Goal: Task Accomplishment & Management: Manage account settings

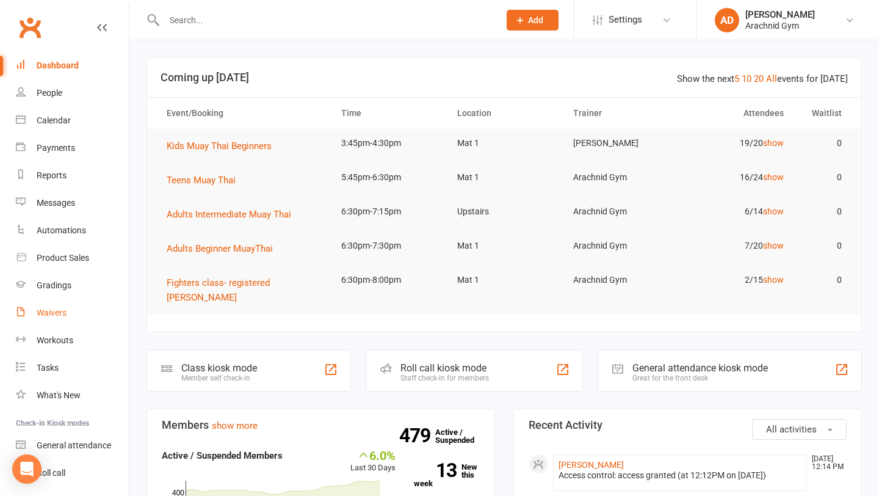
click at [54, 311] on div "Waivers" at bounding box center [52, 313] width 30 height 10
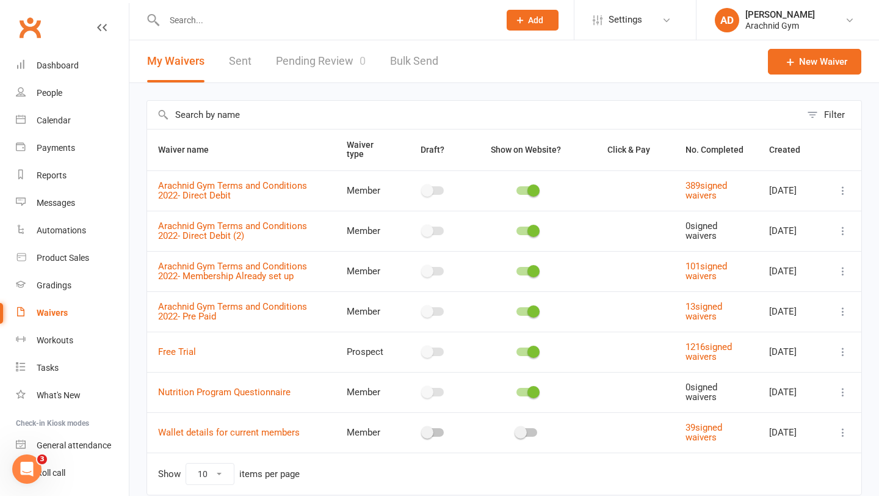
click at [312, 59] on link "Pending Review 0" at bounding box center [321, 61] width 90 height 42
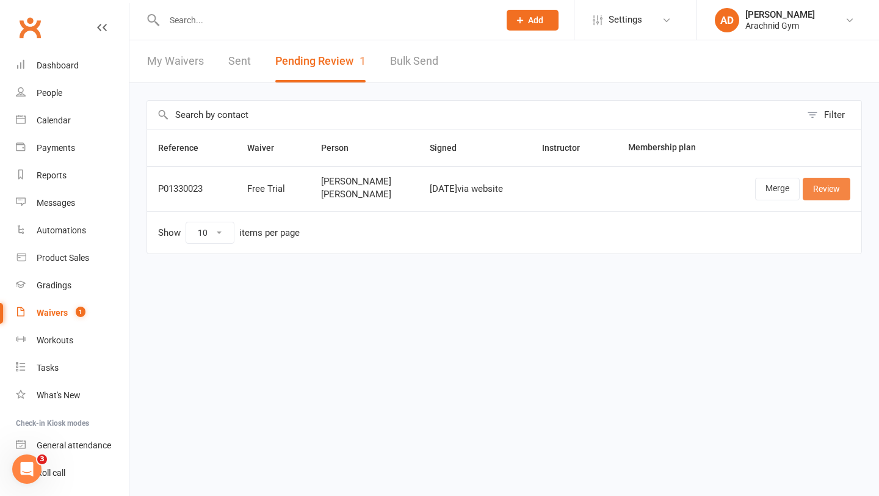
click at [843, 191] on link "Review" at bounding box center [827, 189] width 48 height 22
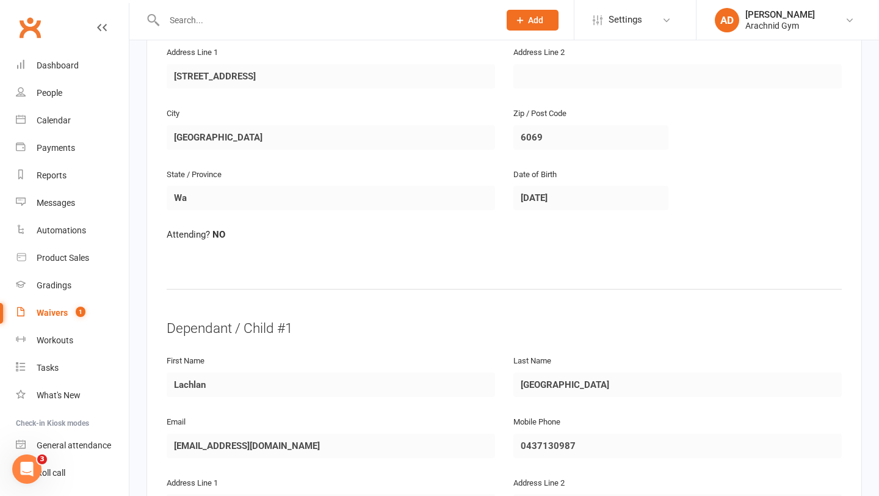
scroll to position [797, 0]
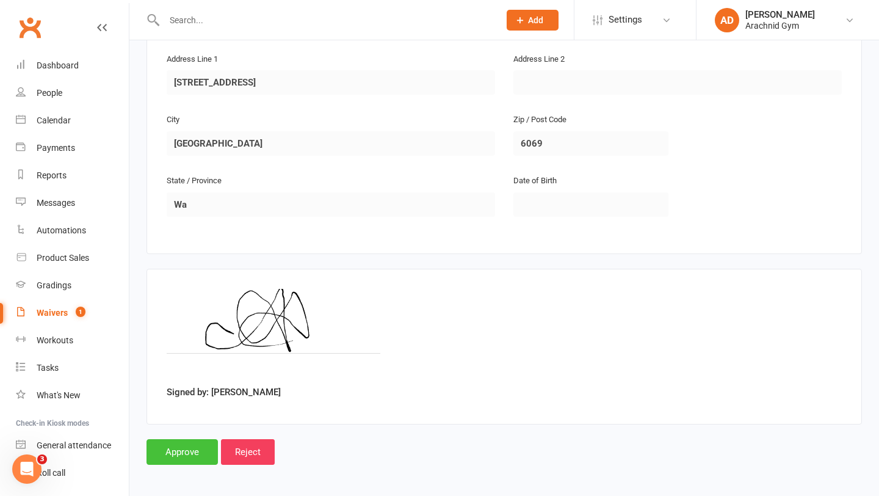
click at [194, 451] on input "Approve" at bounding box center [182, 452] width 71 height 26
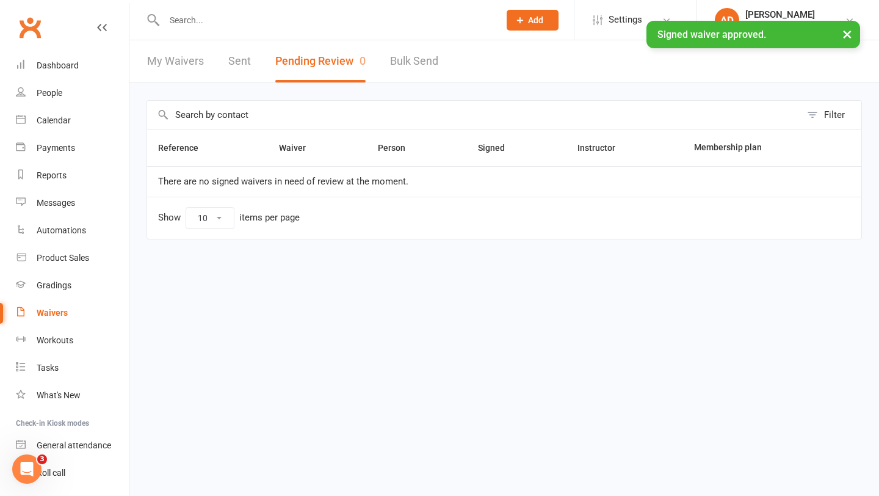
click at [200, 21] on div "× Signed waiver approved." at bounding box center [431, 21] width 863 height 0
click at [185, 18] on input "text" at bounding box center [326, 20] width 330 height 17
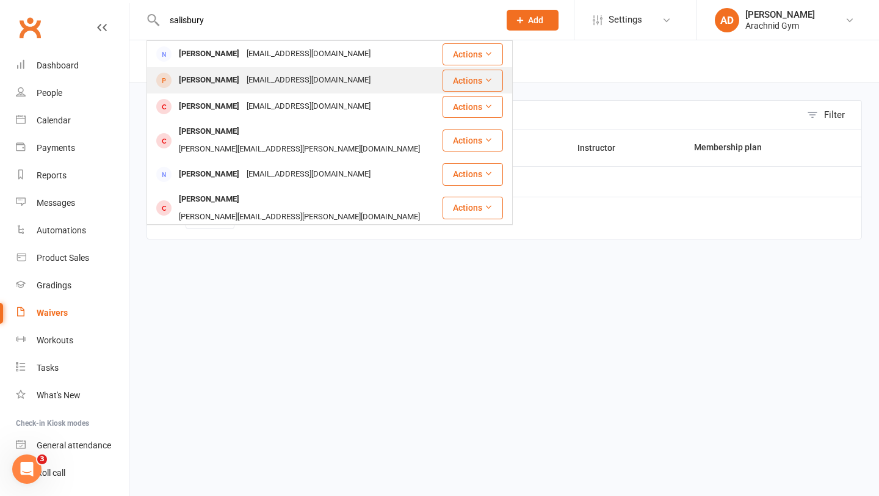
type input "salisbury"
click at [211, 79] on div "[PERSON_NAME]" at bounding box center [209, 80] width 68 height 18
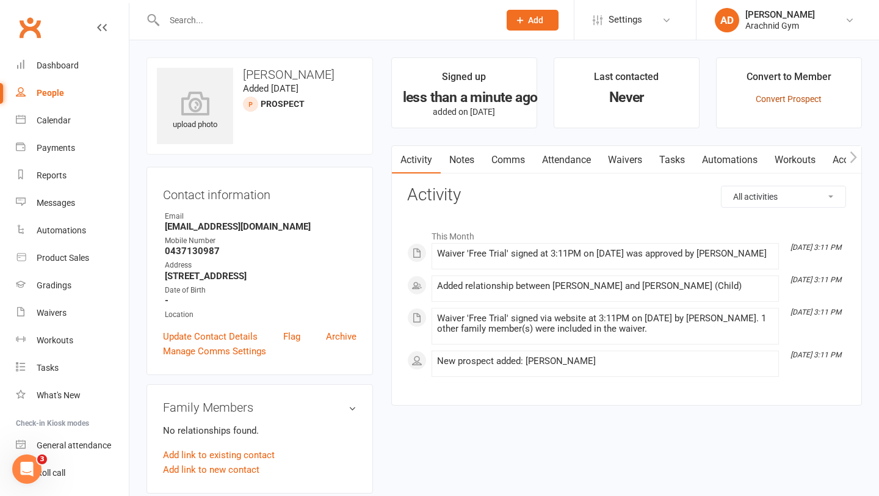
click at [782, 96] on link "Convert Prospect" at bounding box center [789, 99] width 66 height 10
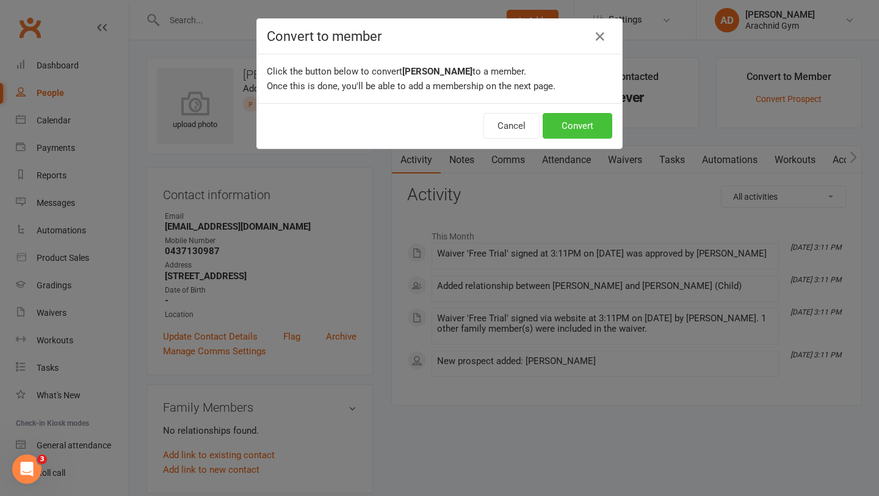
click at [582, 132] on button "Convert" at bounding box center [578, 126] width 70 height 26
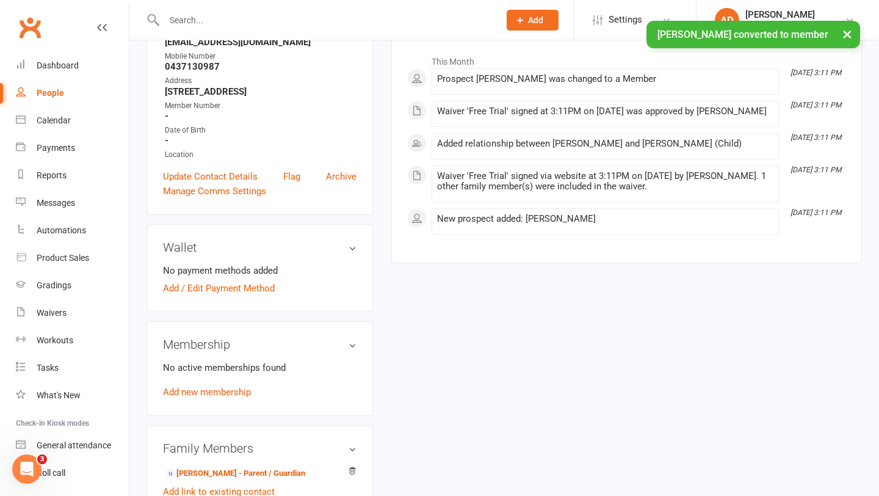
scroll to position [204, 0]
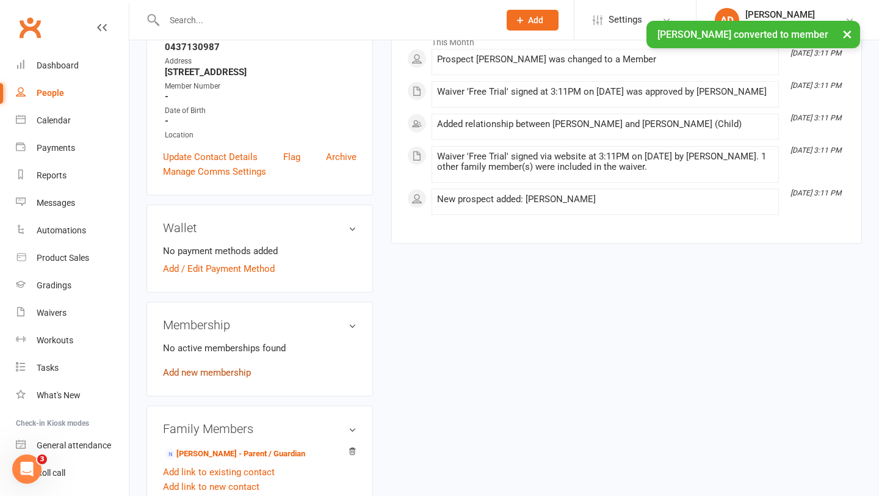
click at [209, 371] on link "Add new membership" at bounding box center [207, 372] width 88 height 11
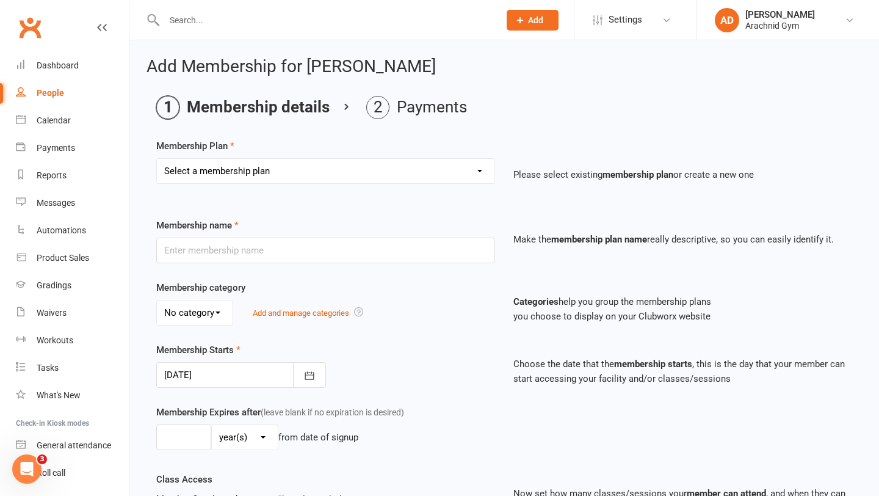
click at [240, 175] on select "Select a membership plan Create new Membership Plan Adults Teens 7-12's Under 7…" at bounding box center [326, 171] width 338 height 24
select select "2"
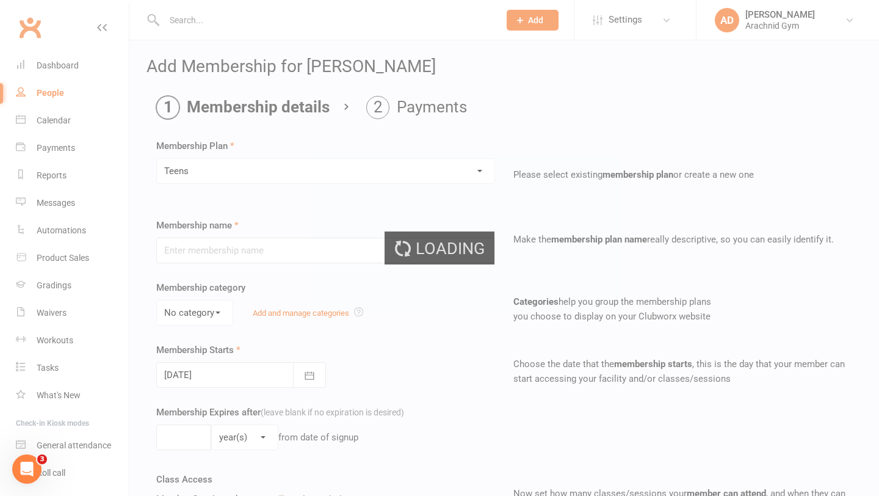
type input "Teens"
select select "3"
type input "0"
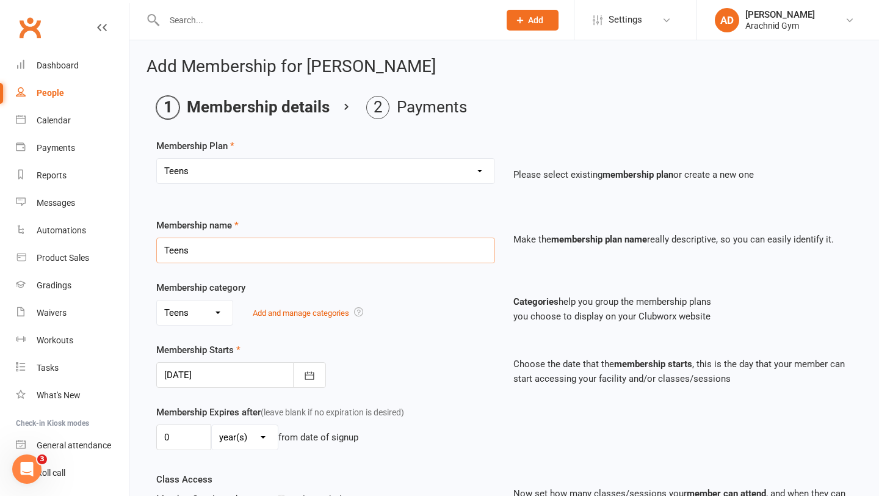
click at [206, 252] on input "Teens" at bounding box center [325, 251] width 339 height 26
type input "T"
type input "Gym Access"
click at [402, 350] on div "Membership Starts [DATE] [DATE] Sun Mon Tue Wed Thu Fri Sat 31 27 28 29 30 31 0…" at bounding box center [325, 365] width 357 height 45
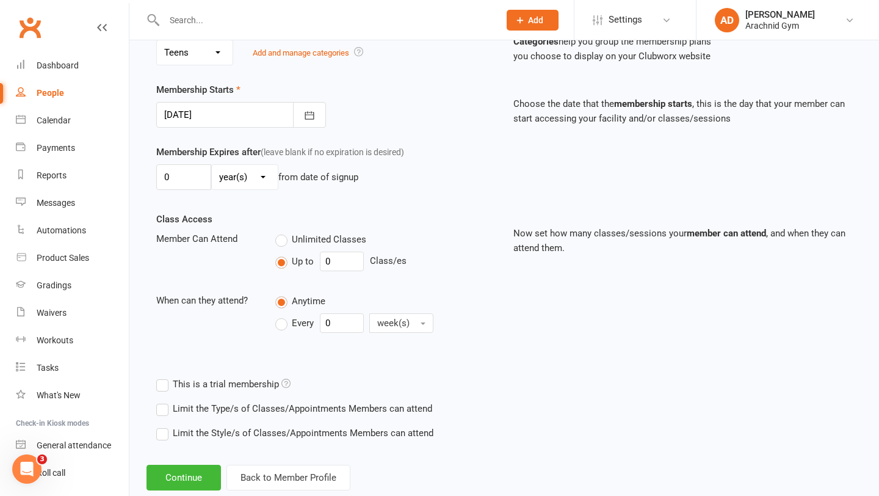
scroll to position [289, 0]
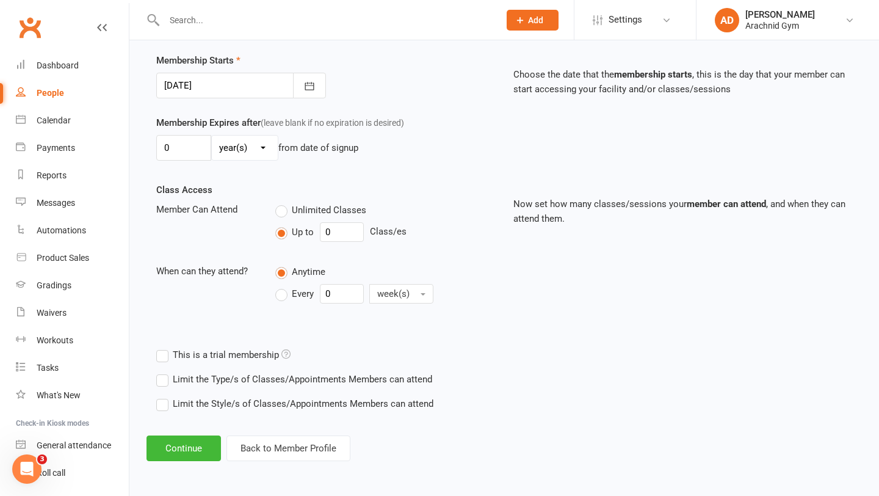
click at [297, 377] on label "Limit the Type/s of Classes/Appointments Members can attend" at bounding box center [294, 379] width 276 height 15
click at [164, 372] on input "Limit the Type/s of Classes/Appointments Members can attend" at bounding box center [160, 372] width 8 height 0
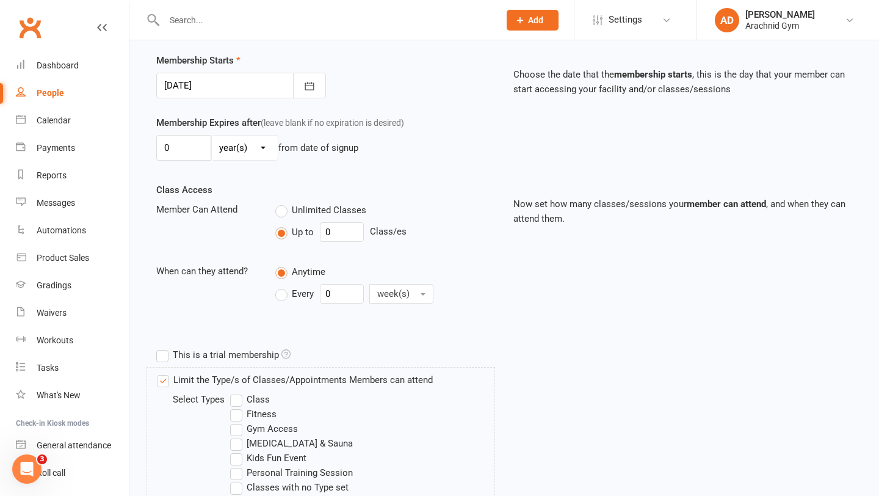
click at [268, 428] on label "Gym Access" at bounding box center [264, 428] width 68 height 15
click at [238, 421] on input "Gym Access" at bounding box center [234, 421] width 8 height 0
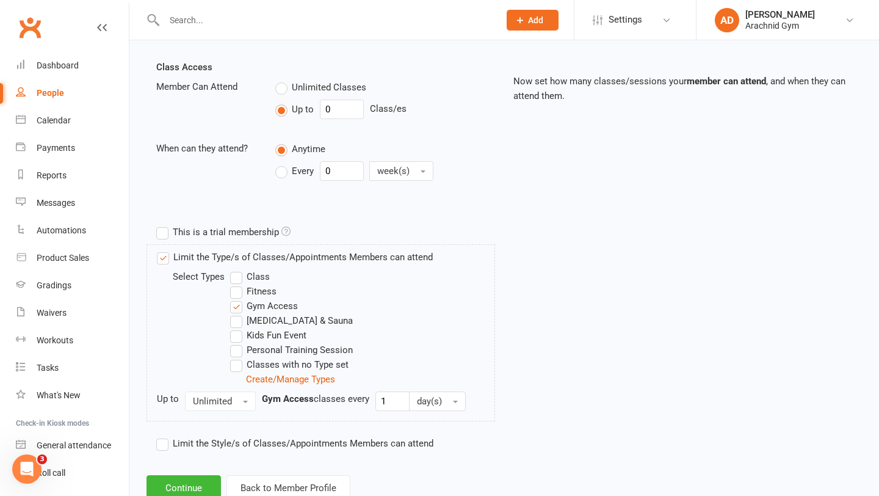
scroll to position [452, 0]
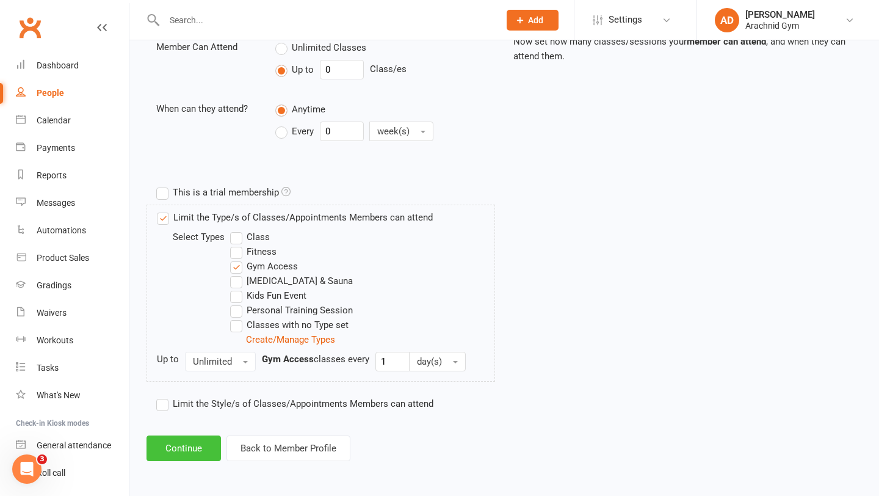
click at [179, 446] on button "Continue" at bounding box center [184, 448] width 74 height 26
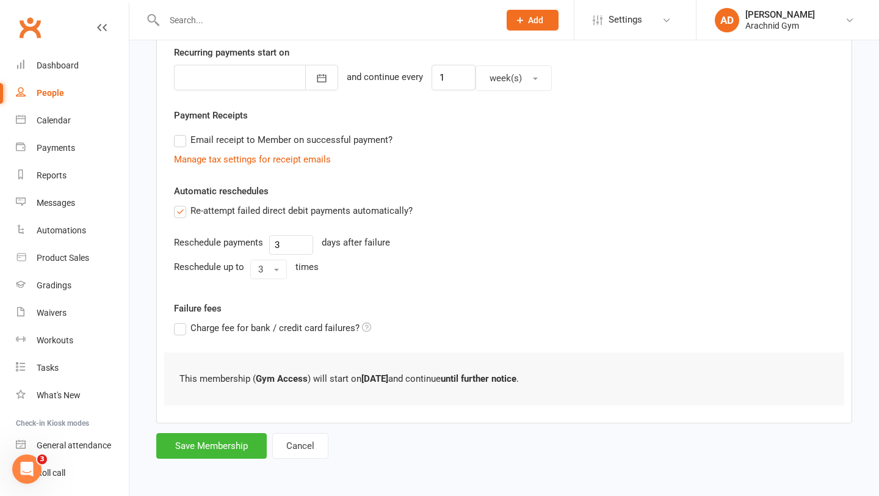
scroll to position [0, 0]
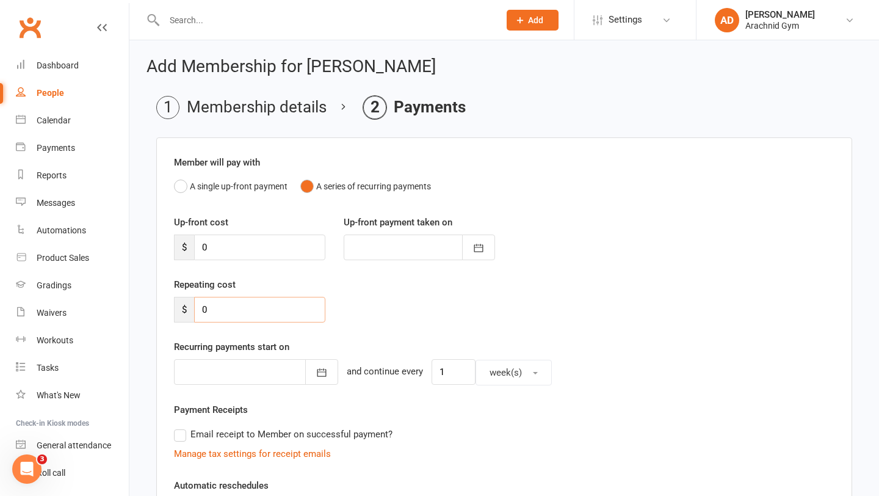
click at [228, 307] on input "0" at bounding box center [259, 310] width 131 height 26
type input "20"
click at [443, 375] on input "1" at bounding box center [454, 372] width 44 height 26
type input "2"
click at [316, 369] on icon "button" at bounding box center [322, 372] width 12 height 12
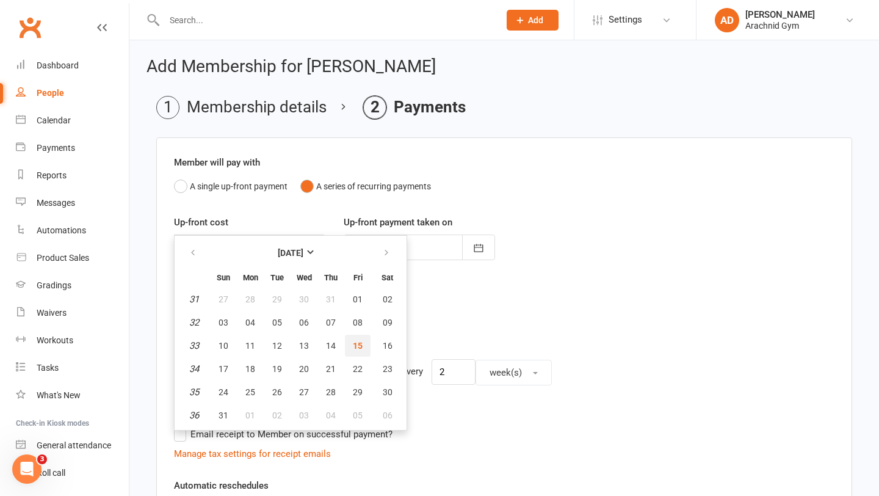
click at [362, 343] on button "15" at bounding box center [358, 346] width 26 height 22
type input "[DATE]"
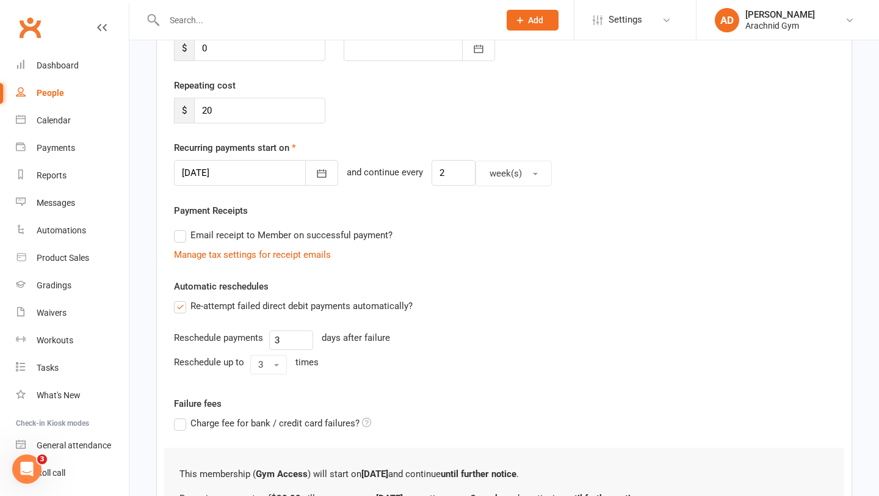
scroll to position [133, 0]
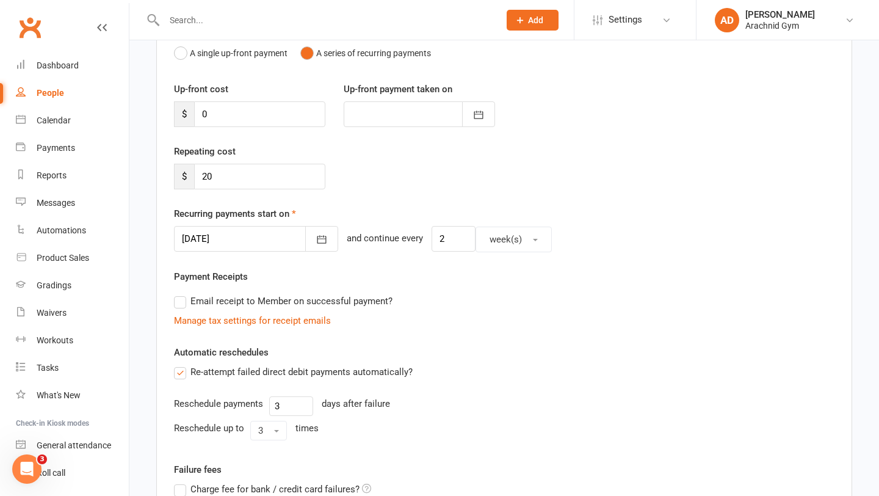
click at [283, 242] on div at bounding box center [256, 239] width 164 height 26
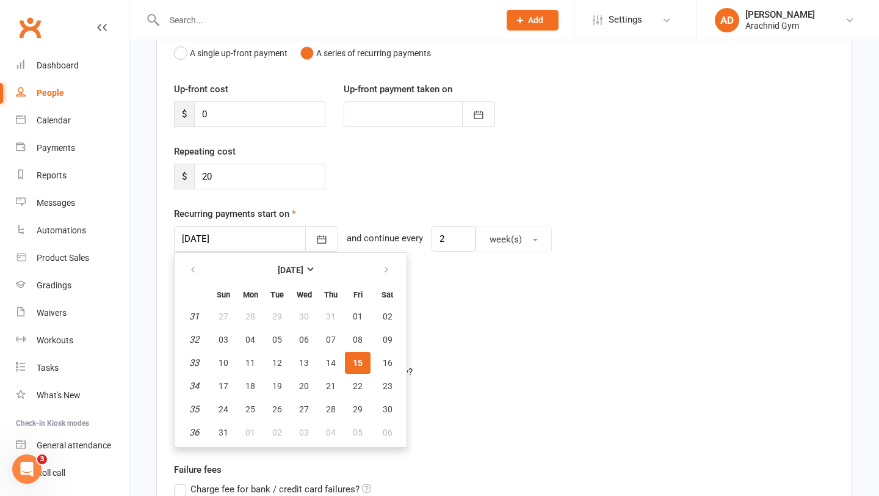
click at [545, 358] on div "Automatic reschedules Re-attempt failed direct debit payments automatically? Re…" at bounding box center [504, 395] width 661 height 100
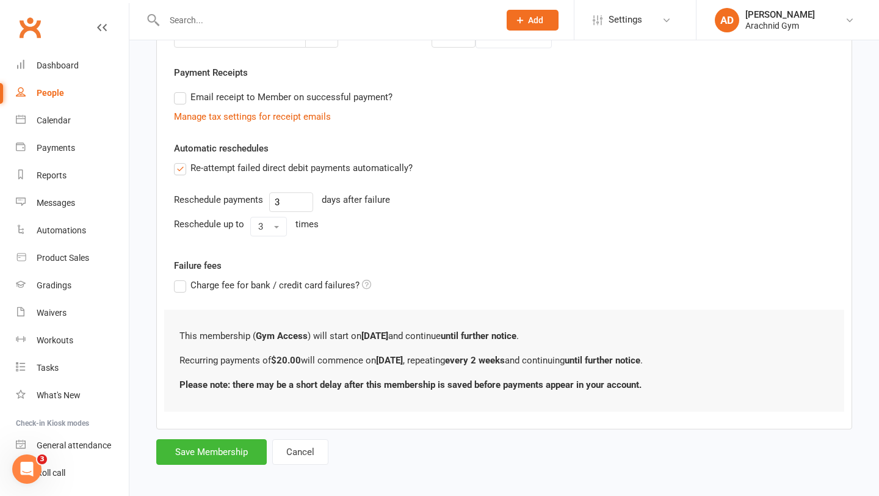
scroll to position [343, 0]
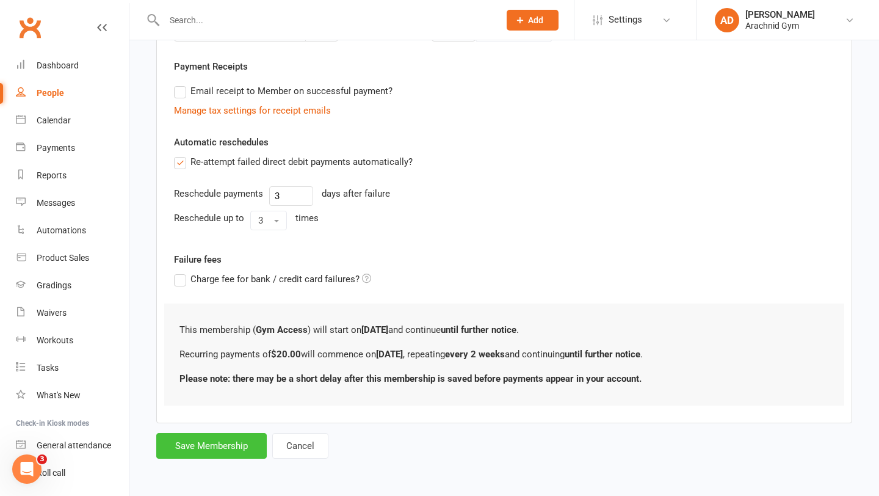
click at [190, 453] on button "Save Membership" at bounding box center [211, 446] width 111 height 26
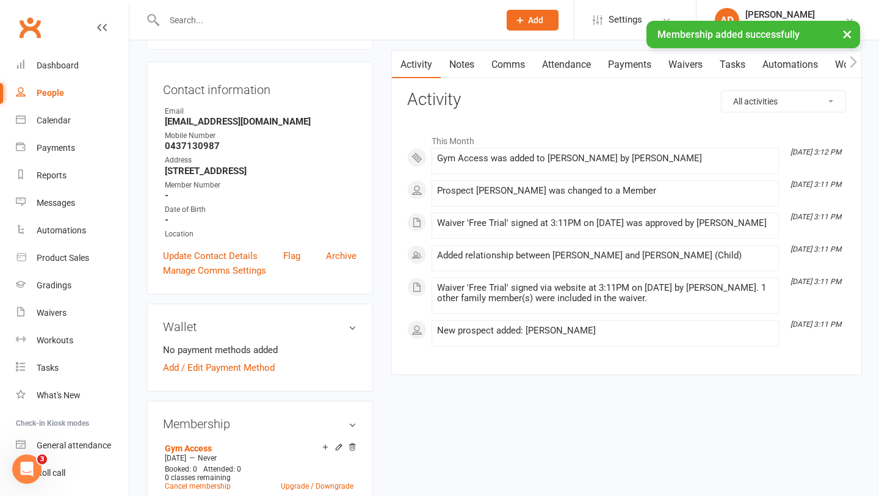
scroll to position [107, 0]
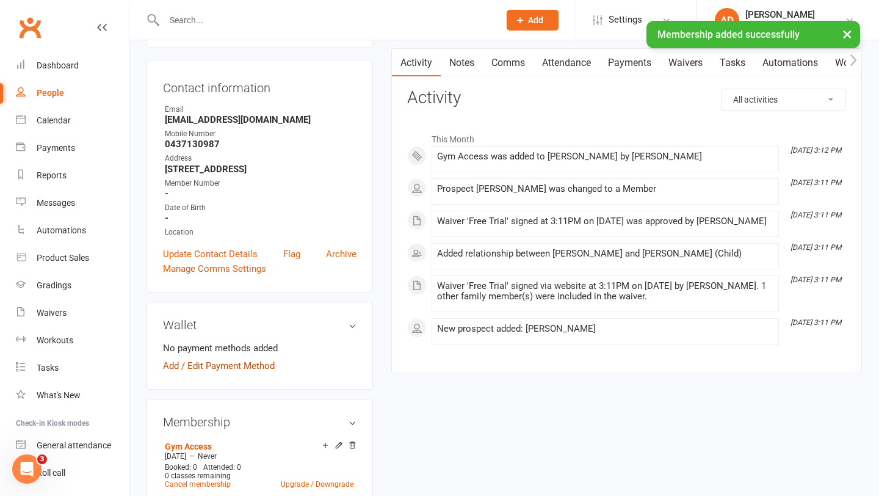
click at [256, 361] on link "Add / Edit Payment Method" at bounding box center [219, 365] width 112 height 15
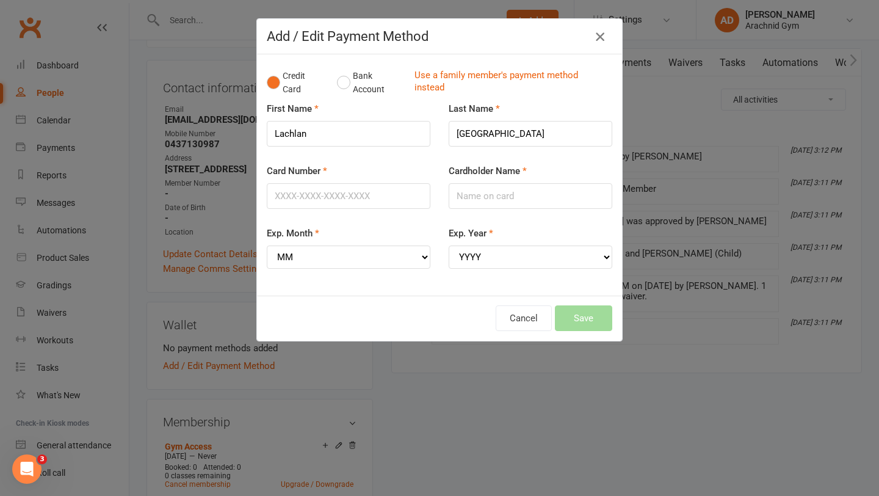
click at [600, 30] on icon "button" at bounding box center [600, 36] width 15 height 15
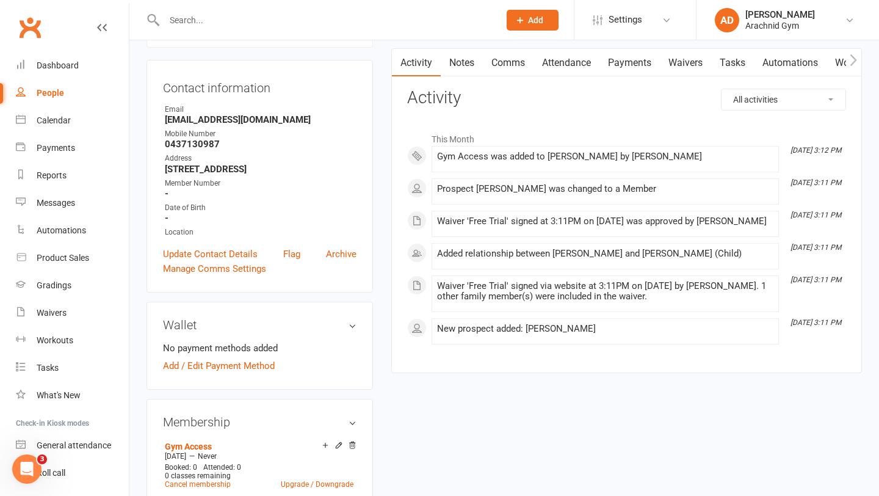
click at [685, 63] on link "Waivers" at bounding box center [685, 63] width 51 height 28
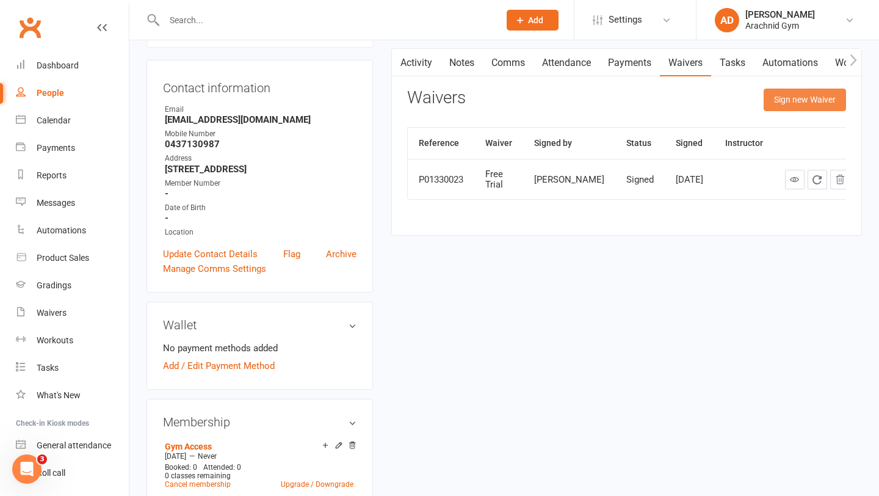
click at [797, 103] on button "Sign new Waiver" at bounding box center [805, 100] width 82 height 22
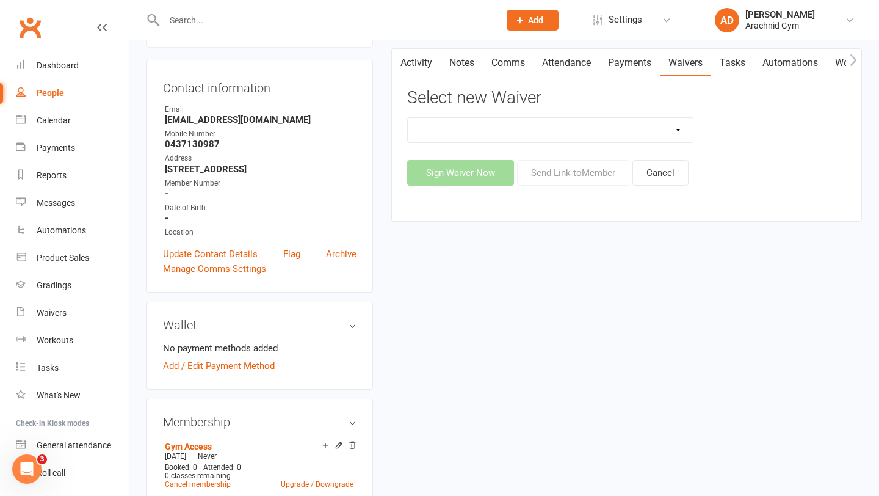
click at [539, 123] on select "Arachnid Gym Terms and Conditions 2022- Direct Debit Arachnid Gym Terms and Con…" at bounding box center [551, 130] width 286 height 24
click at [518, 137] on select "Arachnid Gym Terms and Conditions 2022- Direct Debit Arachnid Gym Terms and Con…" at bounding box center [551, 130] width 286 height 24
select select "7469"
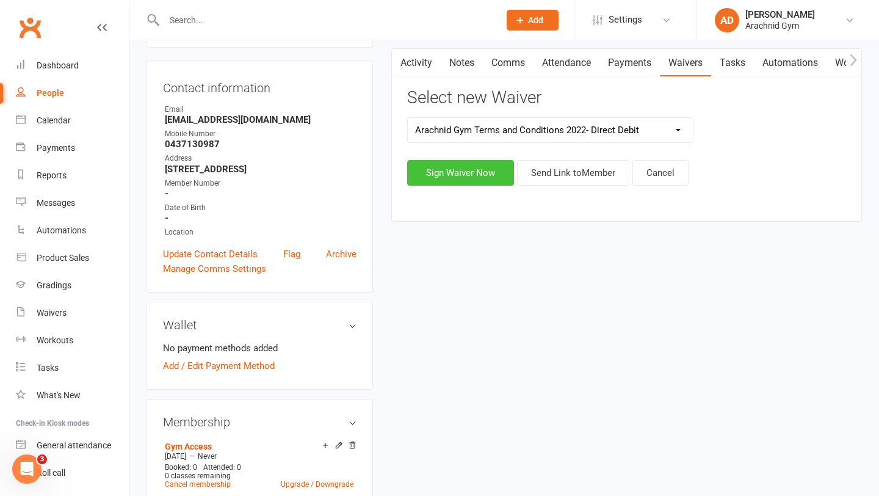
click at [467, 169] on button "Sign Waiver Now" at bounding box center [460, 173] width 107 height 26
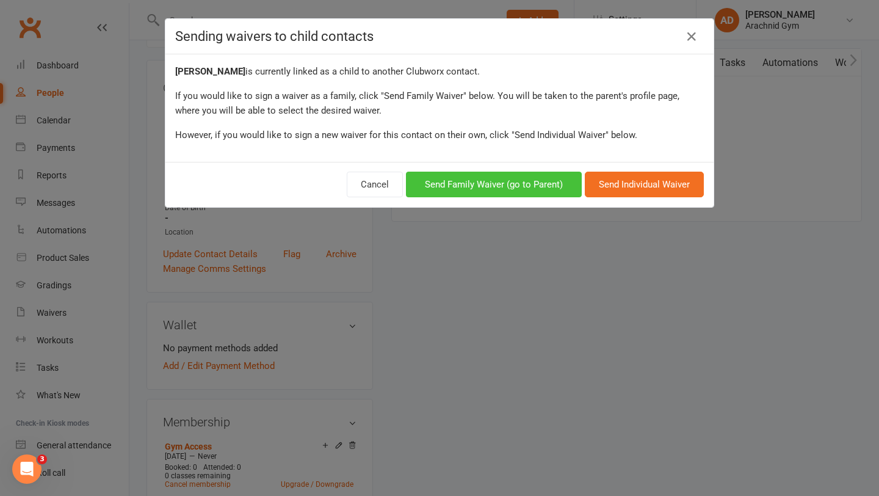
click at [525, 182] on button "Send Family Waiver (go to Parent)" at bounding box center [494, 185] width 176 height 26
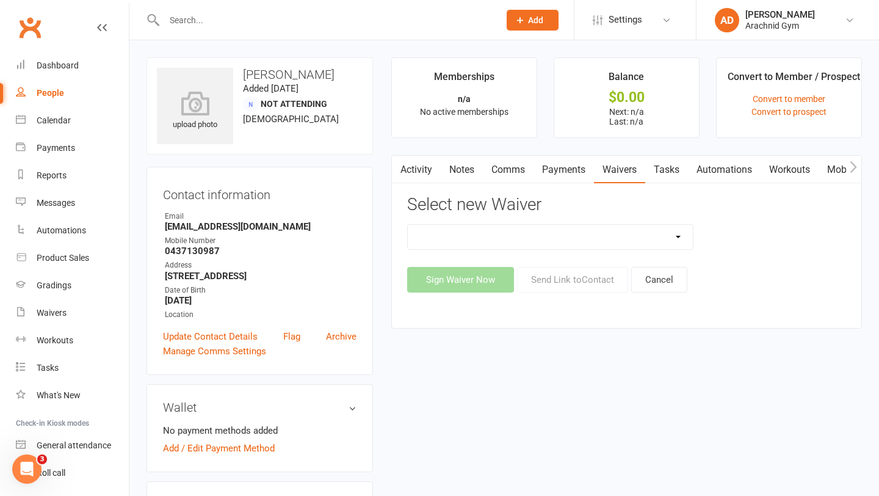
click at [616, 244] on select "Arachnid Gym Terms and Conditions 2022- Direct Debit Arachnid Gym Terms and Con…" at bounding box center [551, 237] width 286 height 24
select select "7469"
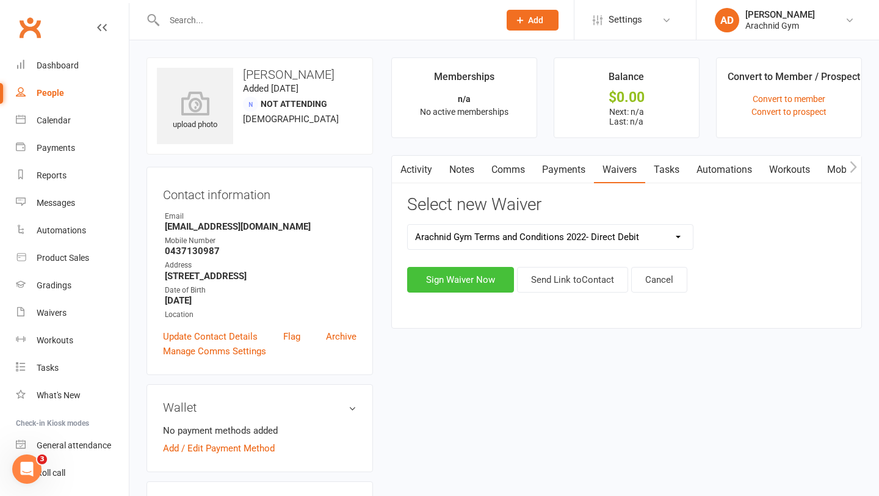
click at [462, 279] on button "Sign Waiver Now" at bounding box center [460, 280] width 107 height 26
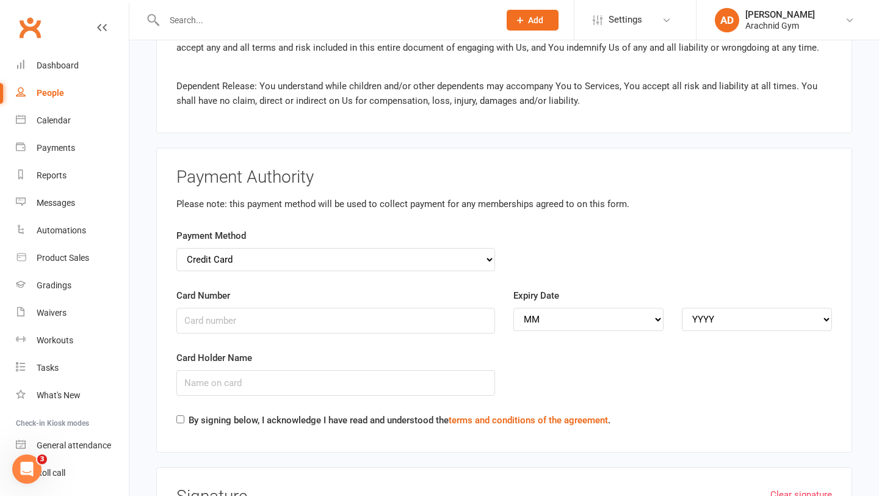
scroll to position [1763, 0]
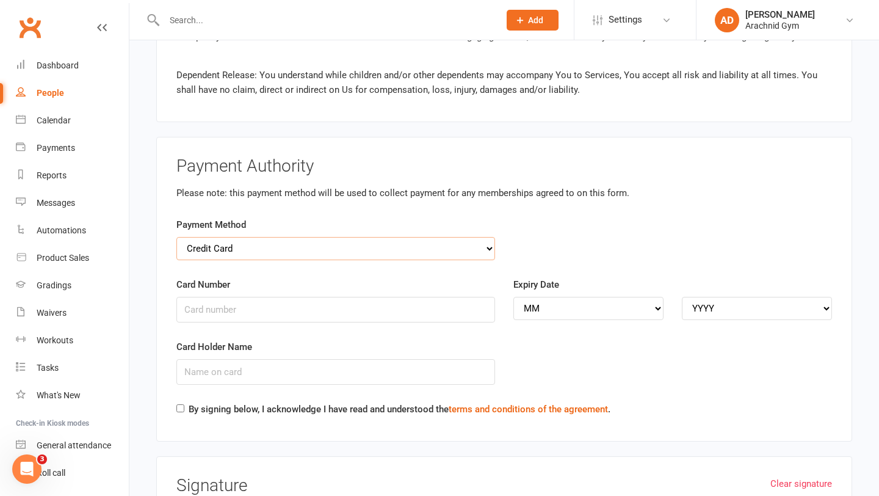
click at [419, 237] on select "Credit Card Bank Account" at bounding box center [335, 248] width 319 height 23
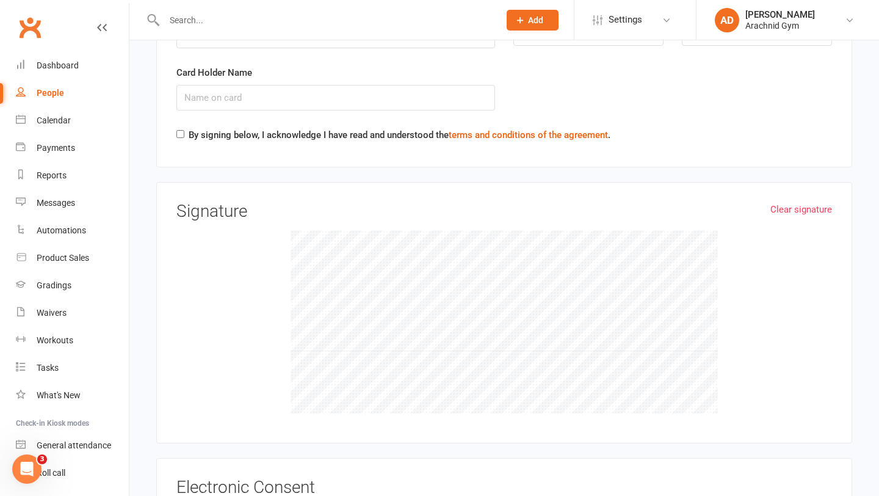
scroll to position [2055, 0]
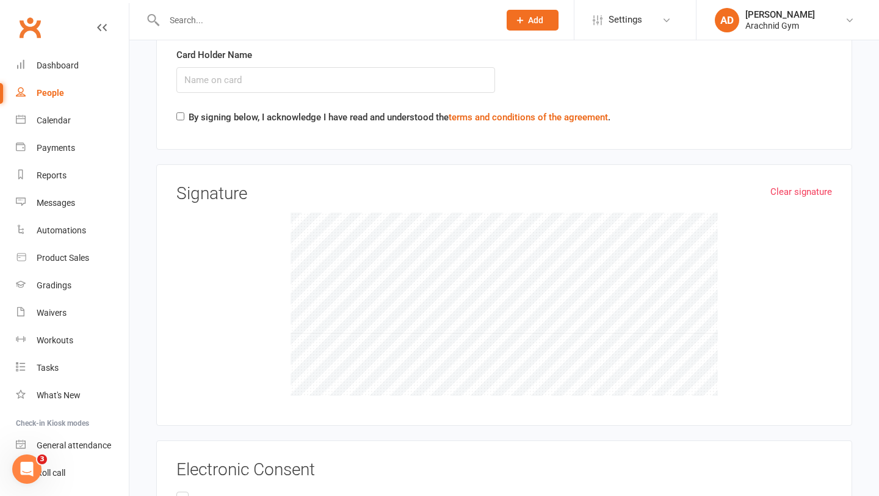
click at [822, 164] on div "Clear signature Signature" at bounding box center [504, 295] width 696 height 262
click at [805, 184] on link "Clear signature" at bounding box center [802, 191] width 62 height 15
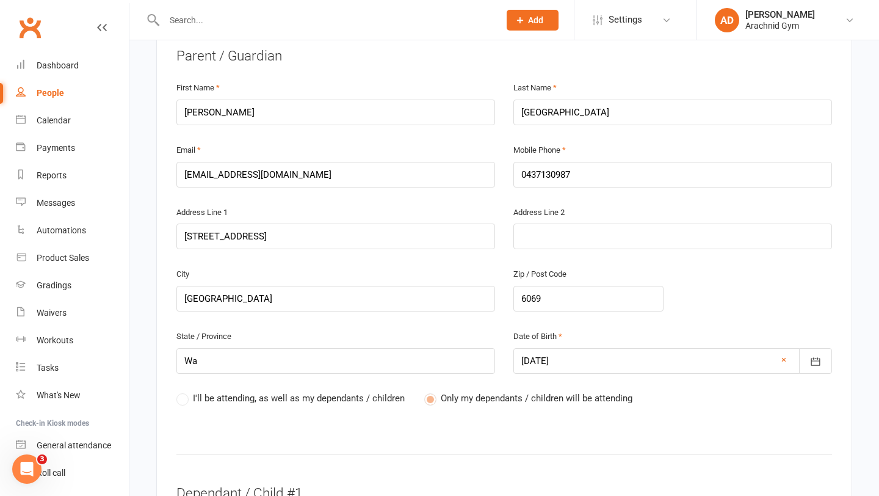
scroll to position [0, 0]
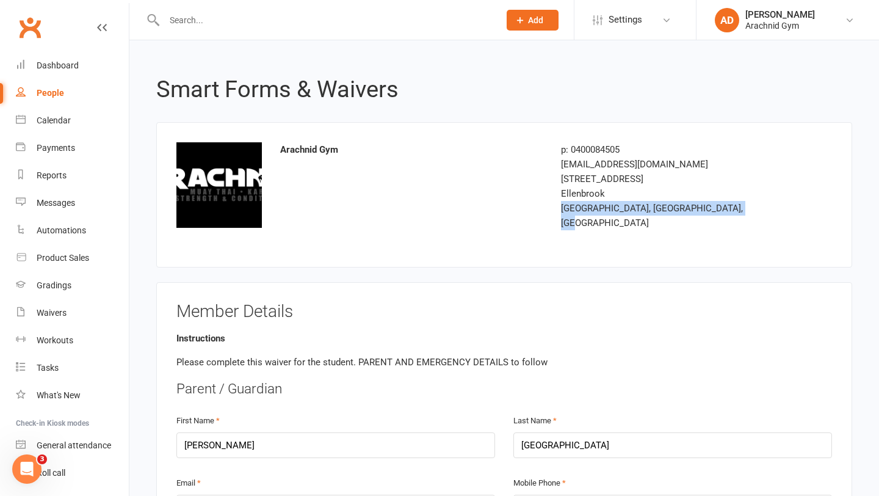
drag, startPoint x: 859, startPoint y: 191, endPoint x: 859, endPoint y: 242, distance: 51.3
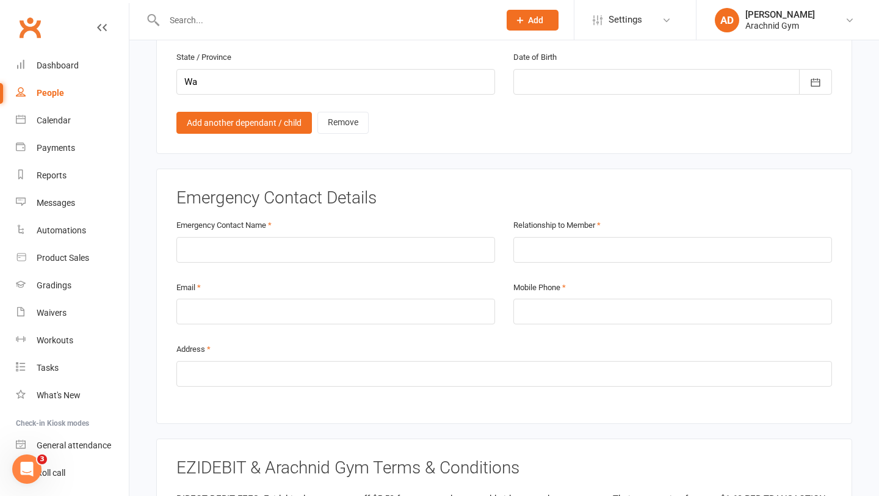
scroll to position [1050, 0]
click at [288, 236] on input "text" at bounding box center [335, 249] width 319 height 26
type input "[PERSON_NAME]"
type input "m"
type input "Mother"
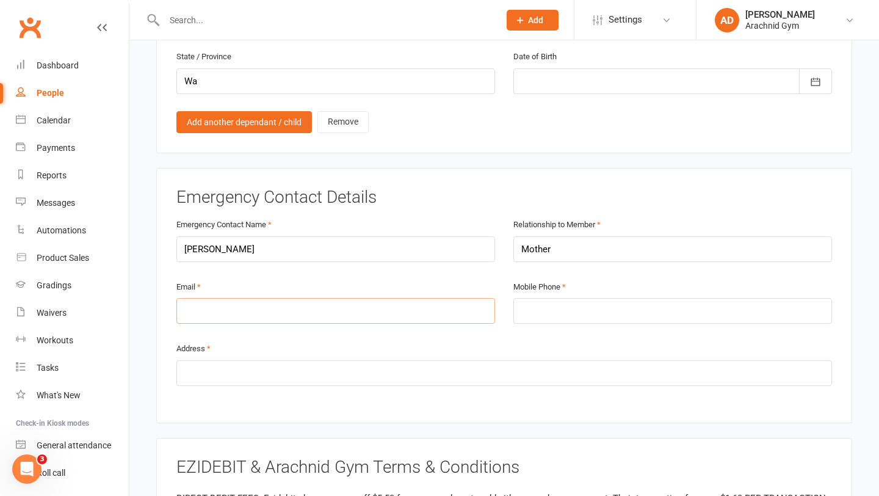
click at [225, 298] on input "email" at bounding box center [335, 311] width 319 height 26
type input "[EMAIL_ADDRESS][DOMAIN_NAME]"
type input "0437130987"
click at [214, 360] on input "text" at bounding box center [504, 373] width 656 height 26
type input "[STREET_ADDRESS]"
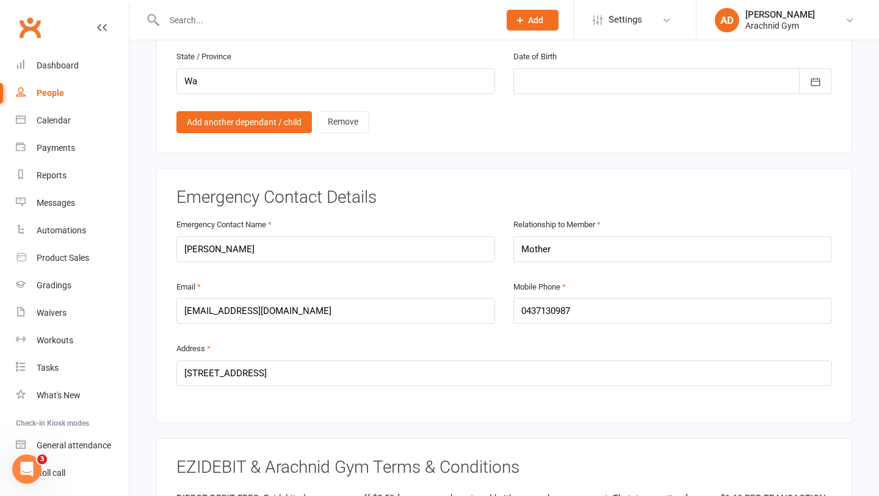
click at [803, 458] on h3 "EZIDEBIT & Arachnid Gym Terms & Conditions" at bounding box center [504, 467] width 656 height 19
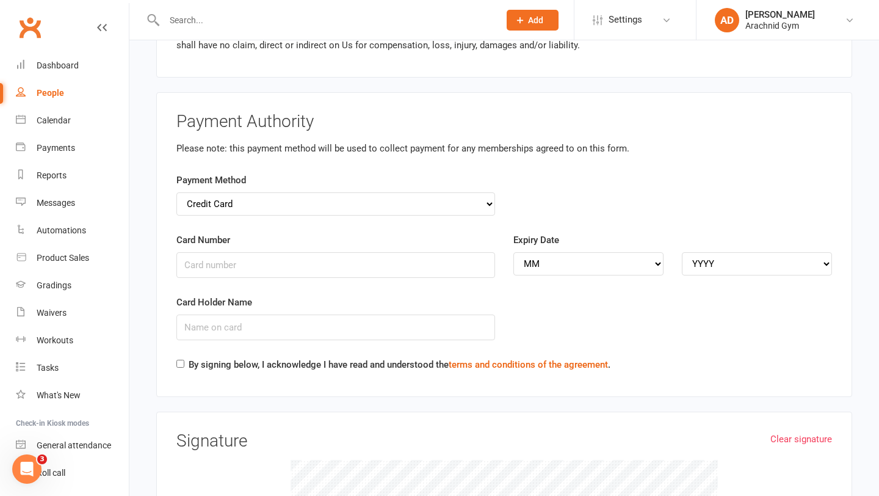
scroll to position [1832, 0]
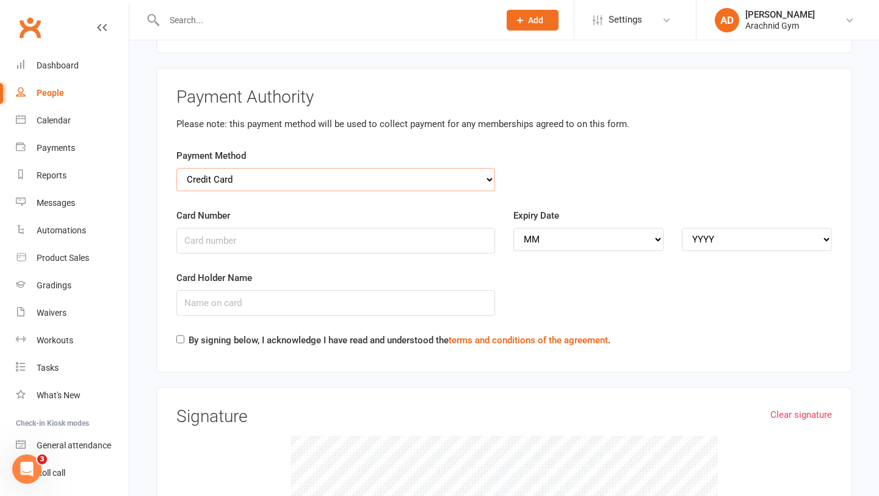
click at [490, 168] on select "Credit Card Bank Account" at bounding box center [335, 179] width 319 height 23
select select "bank_account"
click at [272, 228] on input "BSB" at bounding box center [335, 241] width 319 height 26
type input "736187"
click at [573, 230] on input "Account Number" at bounding box center [673, 241] width 319 height 26
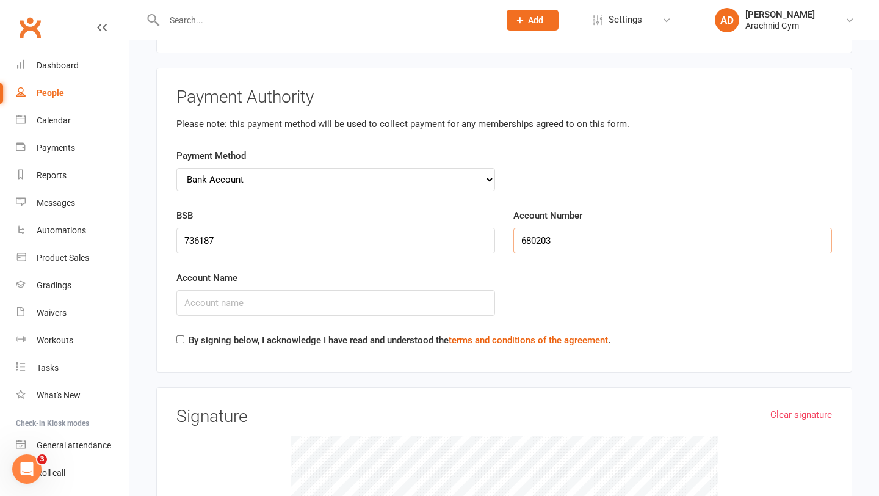
type input "680203"
click at [341, 290] on input "Account Name" at bounding box center [335, 303] width 319 height 26
type input "m"
type input "MW and [PERSON_NAME]"
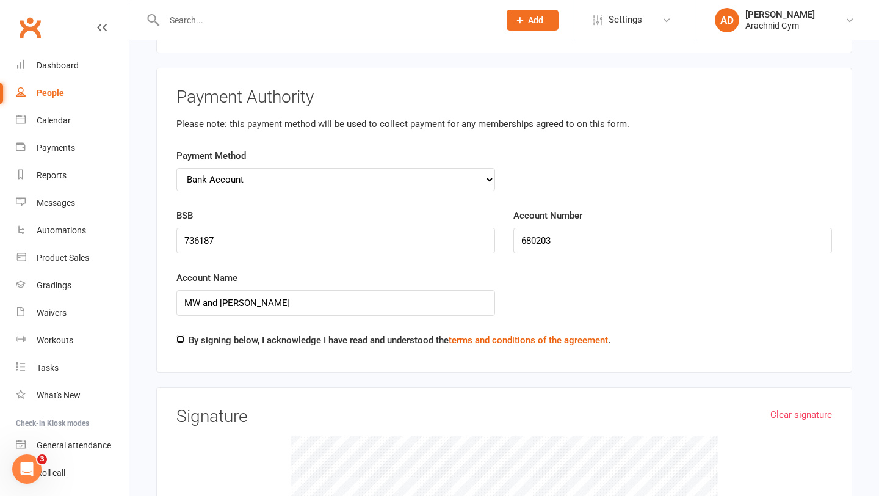
click at [183, 335] on input "By signing below, I acknowledge I have read and understood the terms and condit…" at bounding box center [180, 339] width 8 height 8
checkbox input "true"
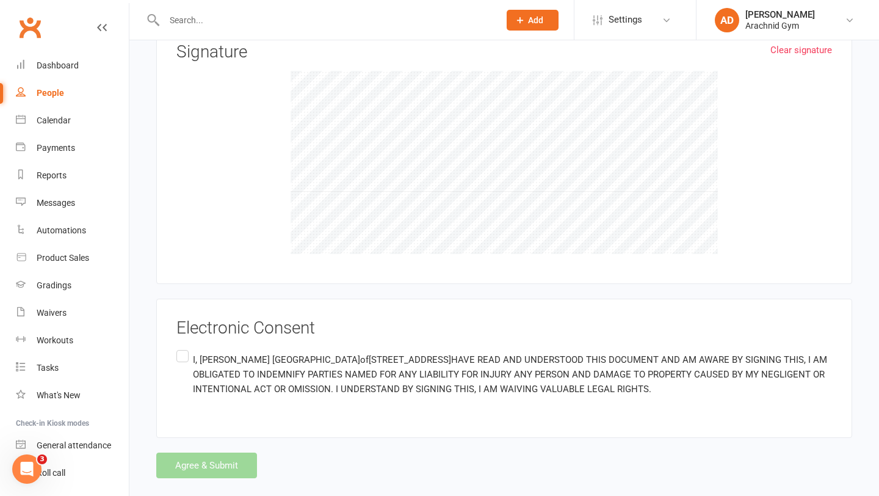
scroll to position [2197, 0]
click at [181, 347] on label "I, [PERSON_NAME] of [STREET_ADDRESS] HAVE READ AND UNDERSTOOD THIS DOCUMENT AND…" at bounding box center [504, 373] width 656 height 53
click at [181, 347] on input "I, [PERSON_NAME] of [STREET_ADDRESS] HAVE READ AND UNDERSTOOD THIS DOCUMENT AND…" at bounding box center [180, 347] width 8 height 0
click at [197, 452] on button "Agree & Submit" at bounding box center [206, 465] width 101 height 26
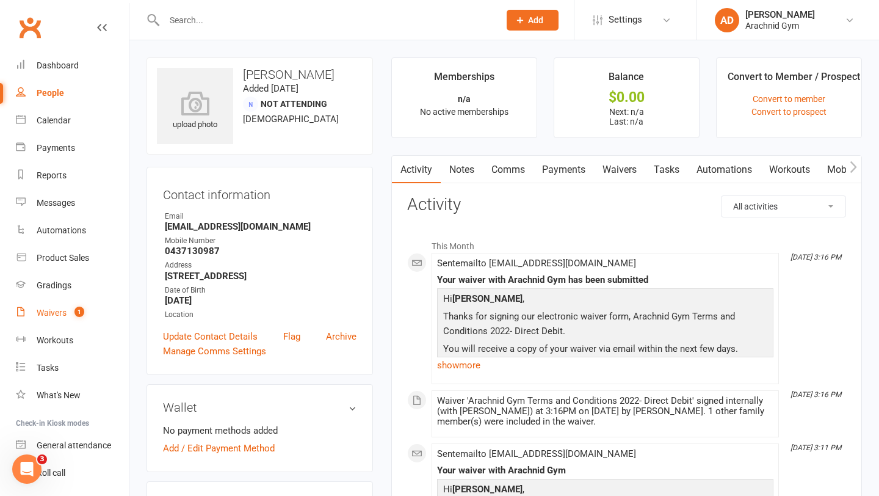
click at [42, 313] on div "Waivers" at bounding box center [52, 313] width 30 height 10
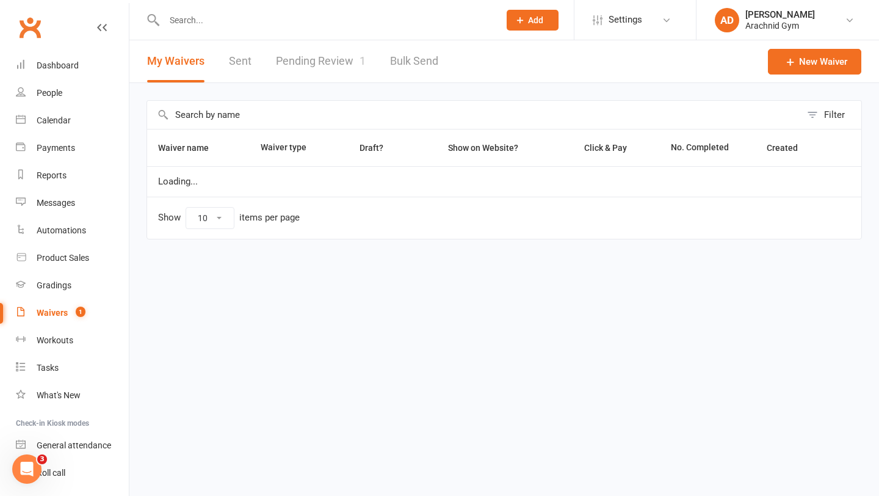
click at [308, 62] on link "Pending Review 1" at bounding box center [321, 61] width 90 height 42
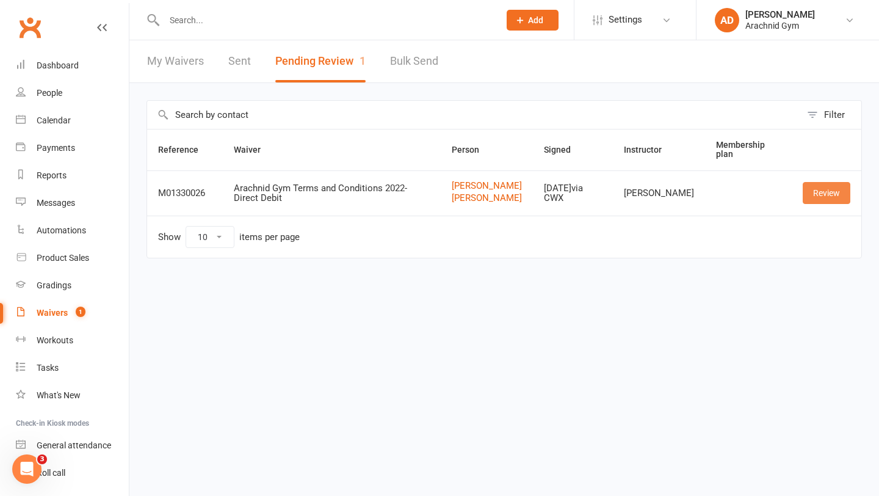
click at [820, 204] on link "Review" at bounding box center [827, 193] width 48 height 22
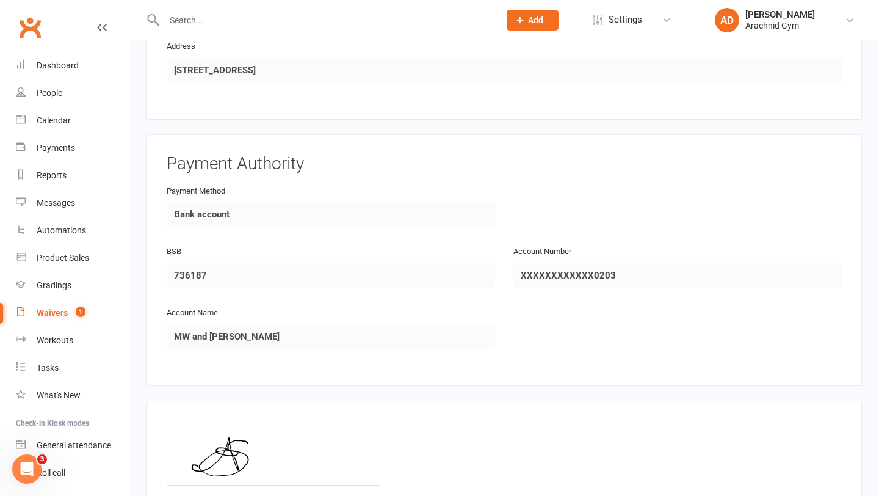
scroll to position [1334, 0]
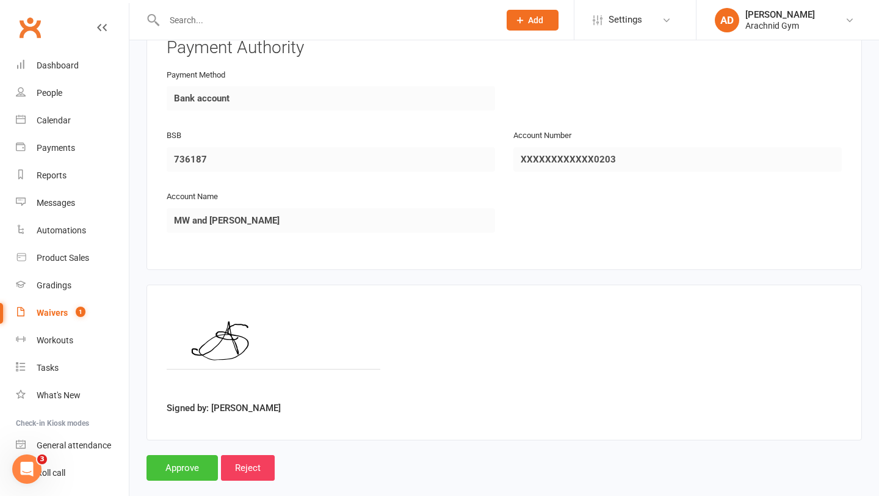
click at [173, 455] on input "Approve" at bounding box center [182, 468] width 71 height 26
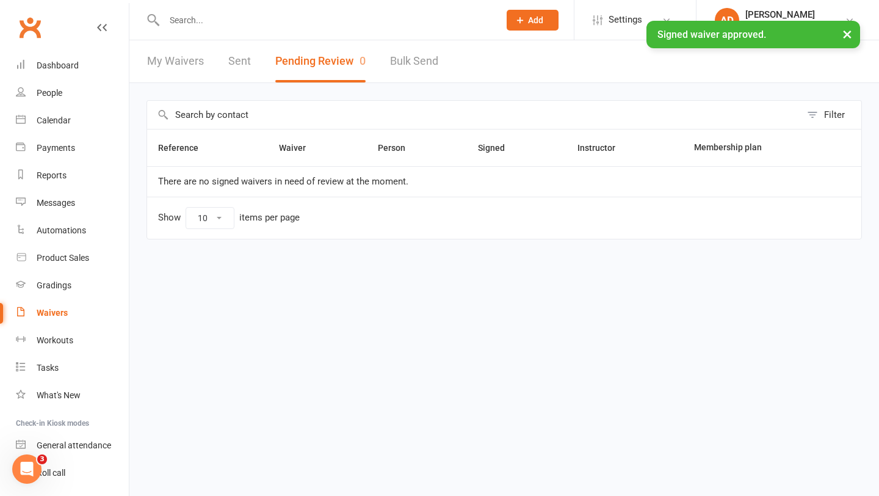
click at [226, 20] on input "text" at bounding box center [326, 20] width 330 height 17
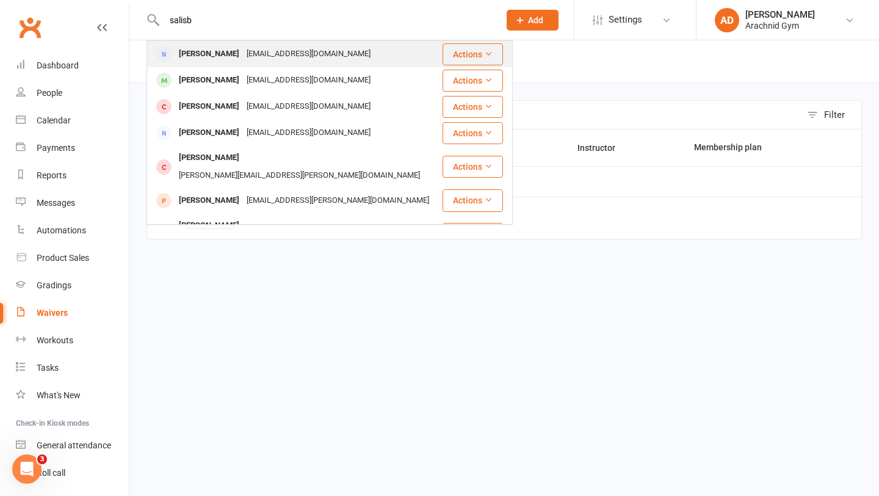
type input "salisb"
click at [216, 59] on div "[PERSON_NAME]" at bounding box center [209, 54] width 68 height 18
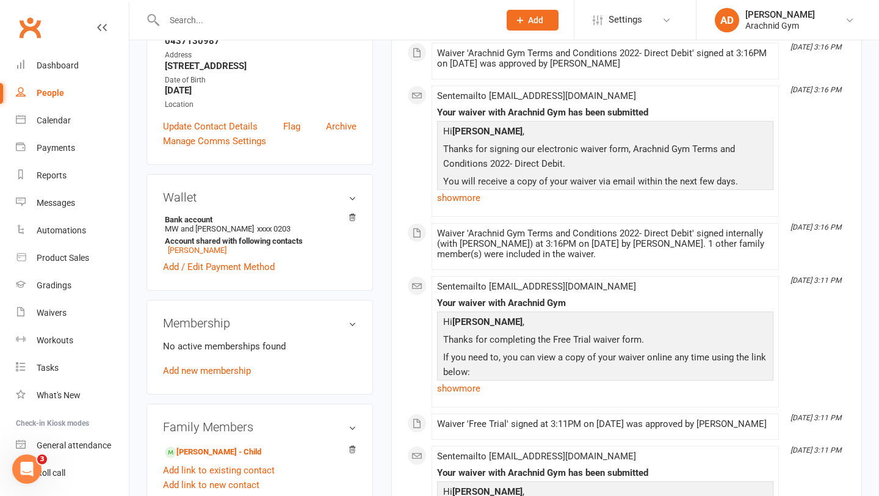
scroll to position [223, 0]
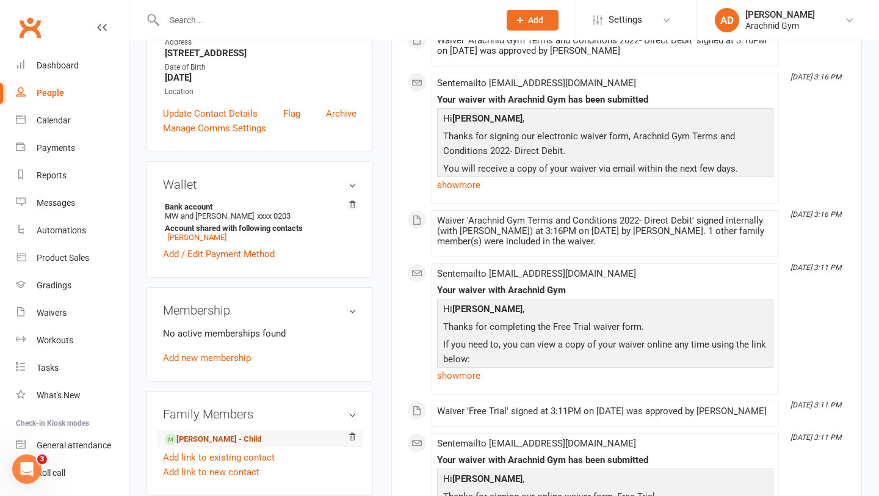
click at [209, 436] on link "[PERSON_NAME] - Child" at bounding box center [213, 439] width 96 height 13
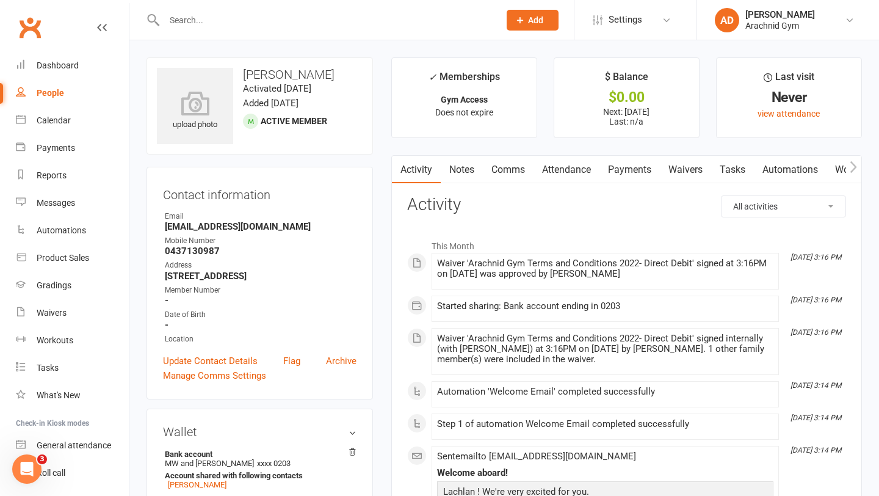
click at [624, 169] on link "Payments" at bounding box center [630, 170] width 60 height 28
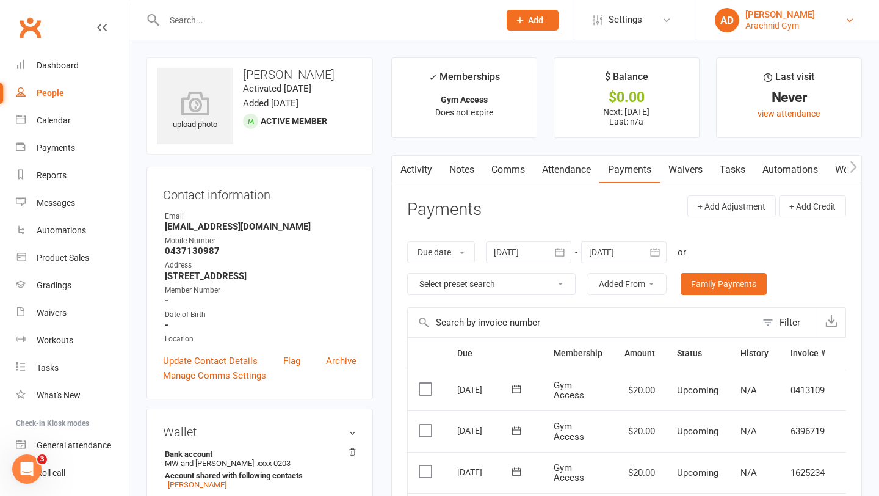
click at [802, 8] on link "AD [PERSON_NAME] Arachnid Gym" at bounding box center [788, 20] width 146 height 24
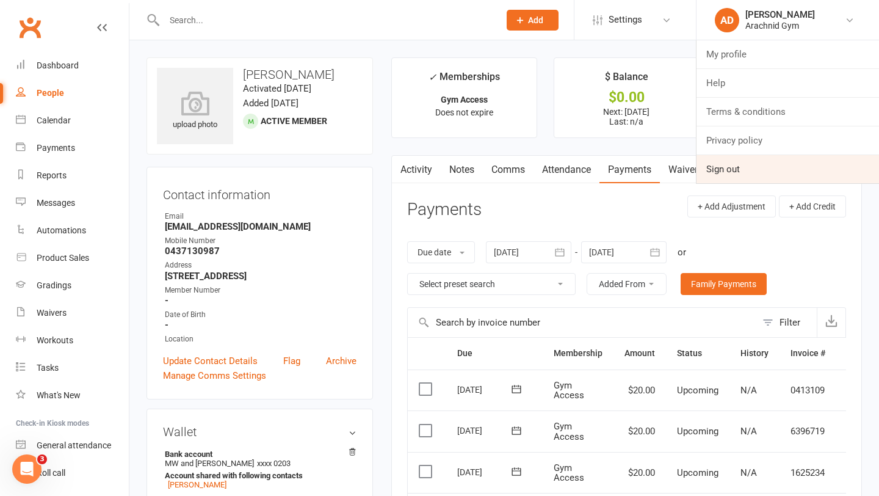
click at [732, 165] on link "Sign out" at bounding box center [788, 169] width 183 height 28
